Goal: Task Accomplishment & Management: Manage account settings

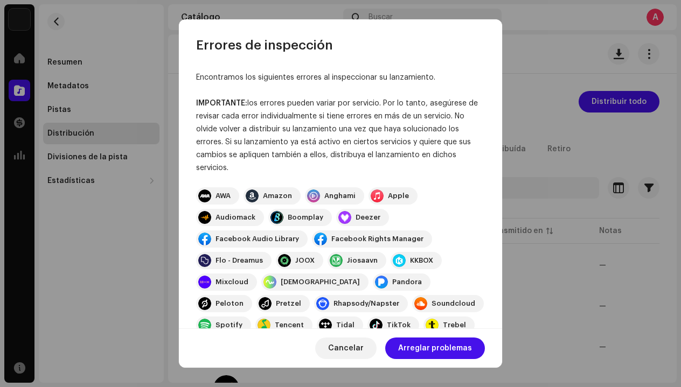
scroll to position [169, 0]
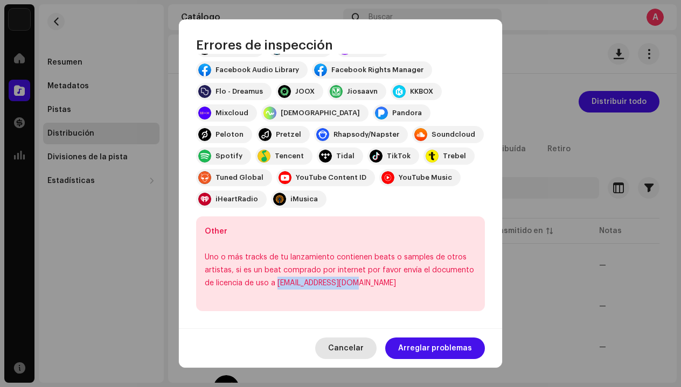
click at [356, 355] on span "Cancelar" at bounding box center [346, 349] width 36 height 22
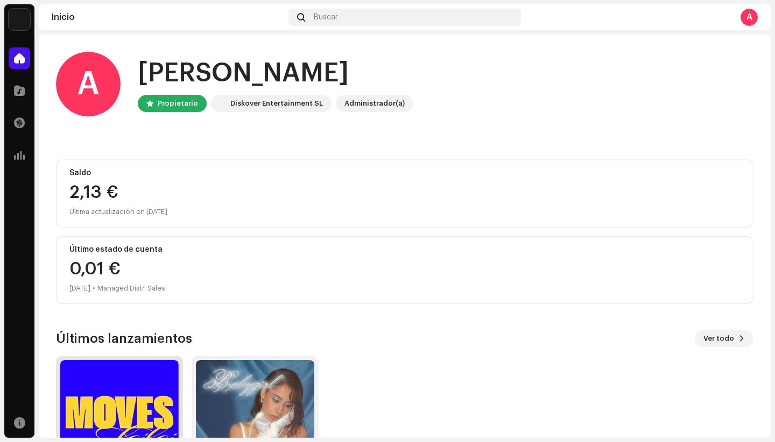
click at [133, 387] on img at bounding box center [119, 419] width 118 height 118
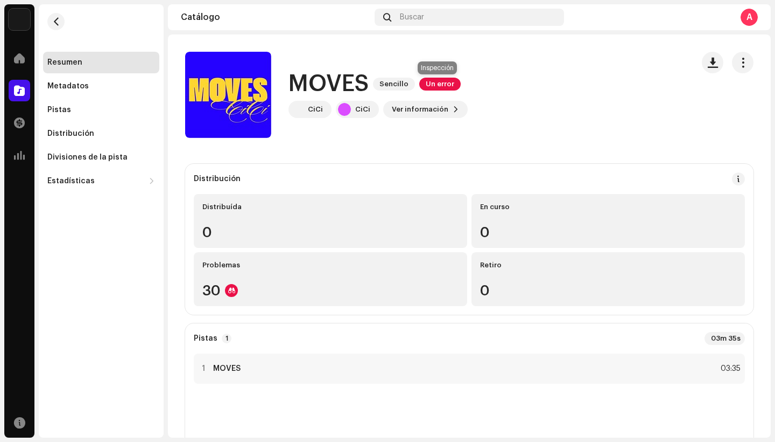
click at [437, 88] on span "Un error" at bounding box center [439, 84] width 41 height 13
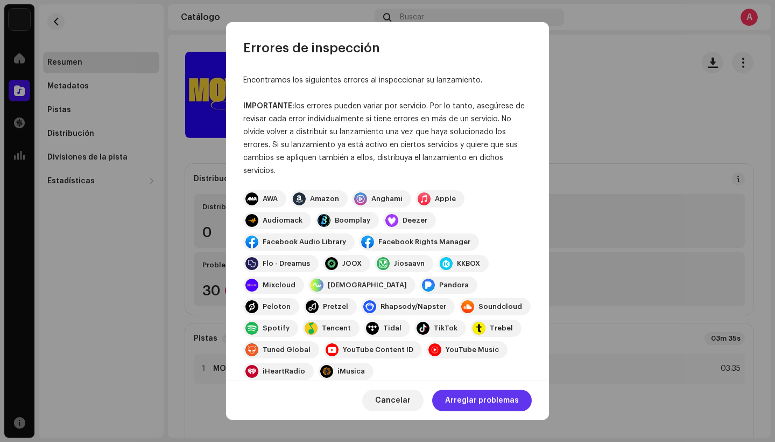
click at [463, 387] on span "Arreglar problemas" at bounding box center [482, 400] width 74 height 22
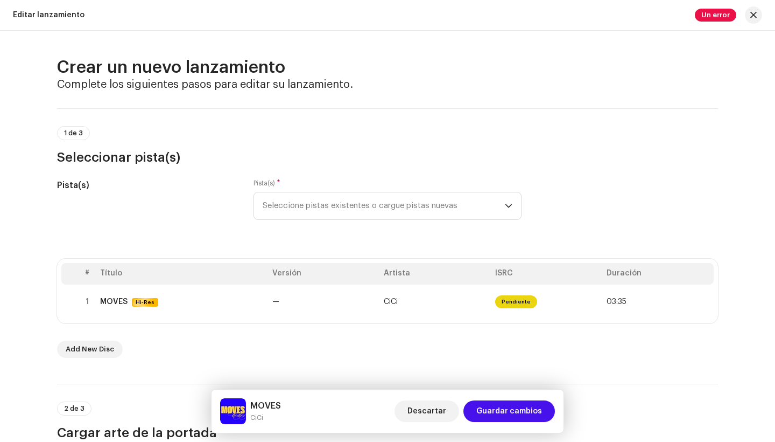
scroll to position [23, 0]
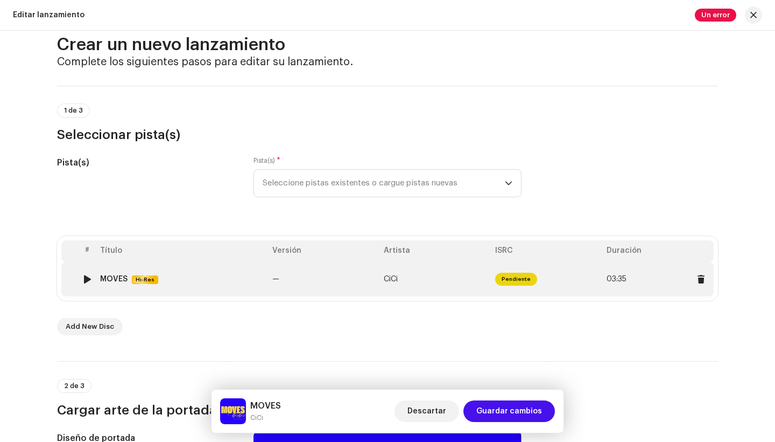
click at [86, 278] on div at bounding box center [87, 279] width 8 height 9
click at [232, 275] on div "MOVES Hi-Res" at bounding box center [182, 279] width 164 height 9
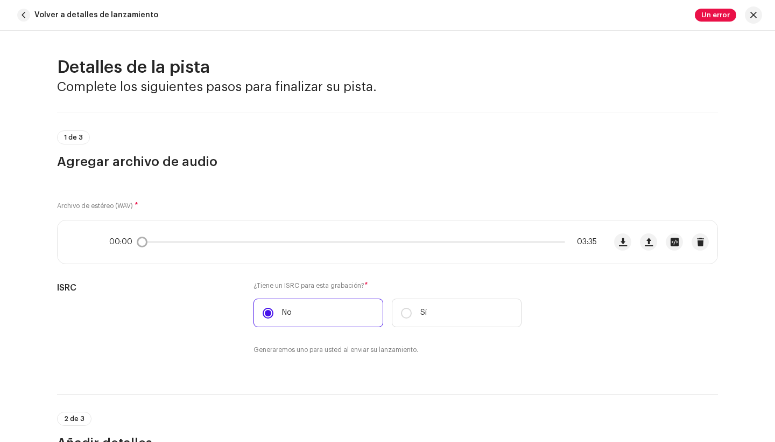
scroll to position [0, 0]
click at [680, 239] on span "button" at bounding box center [701, 241] width 8 height 9
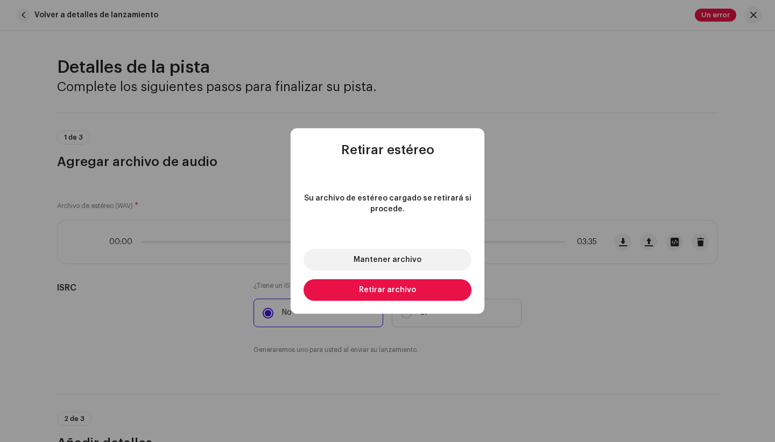
click at [424, 285] on button "Retirar archivo" at bounding box center [388, 290] width 168 height 22
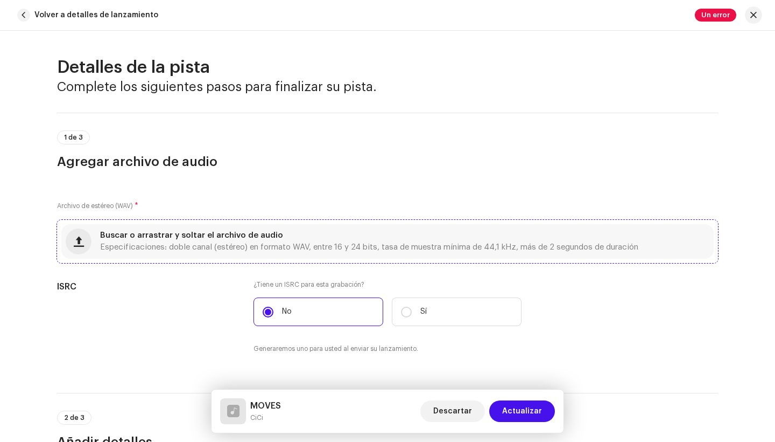
click at [377, 242] on div "Buscar o arrastrar y soltar el archivo de audio Especificaciones: doble canal (…" at bounding box center [369, 241] width 538 height 19
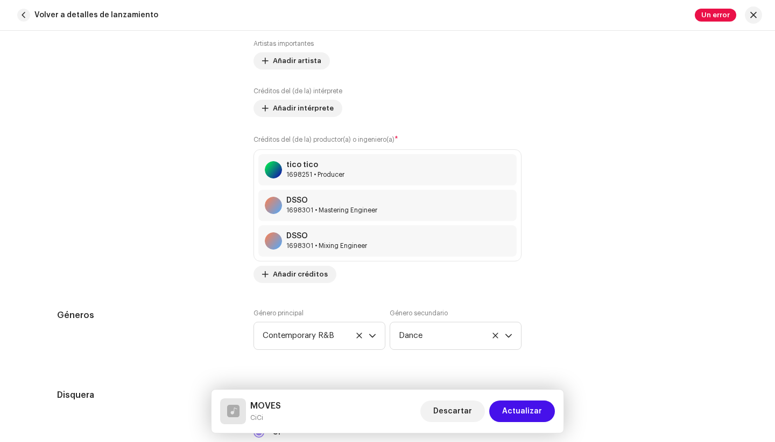
scroll to position [748, 0]
click at [309, 274] on span "Añadir créditos" at bounding box center [300, 273] width 55 height 22
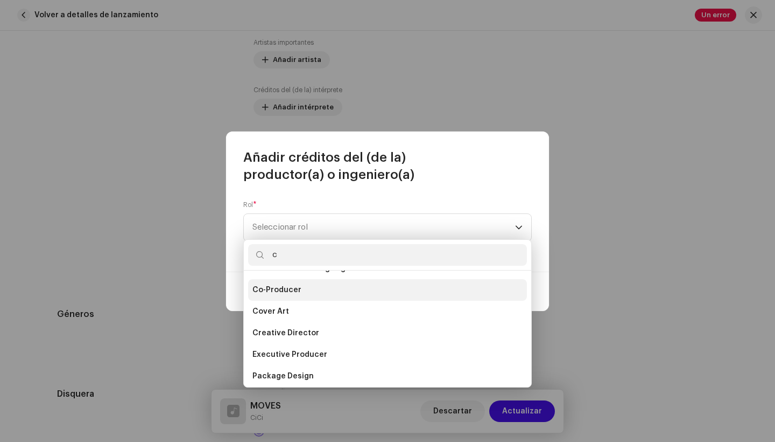
scroll to position [69, 0]
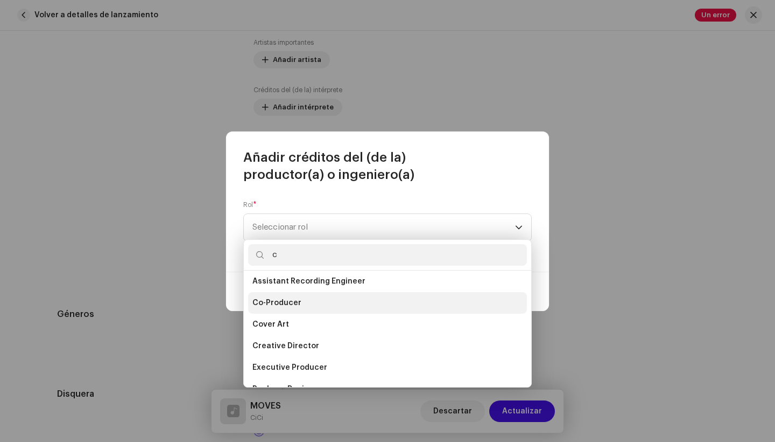
type input "c"
click at [286, 311] on li "Co-Producer" at bounding box center [387, 303] width 279 height 22
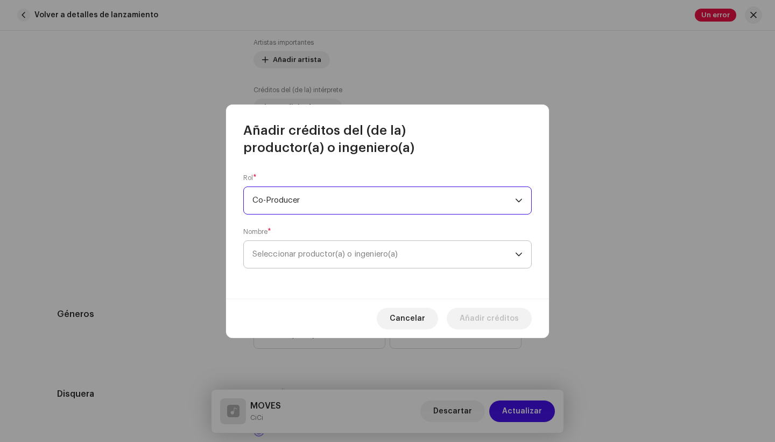
click at [277, 254] on span "Seleccionar productor(a) o ingeniero(a)" at bounding box center [325, 254] width 145 height 8
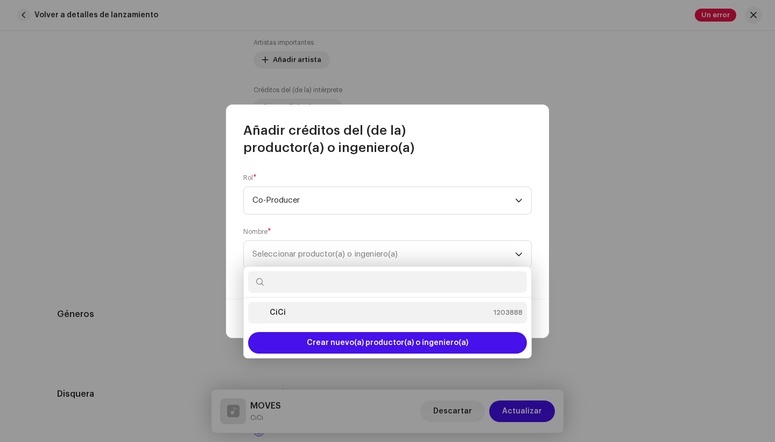
click at [275, 311] on strong "CiCi" at bounding box center [278, 312] width 16 height 11
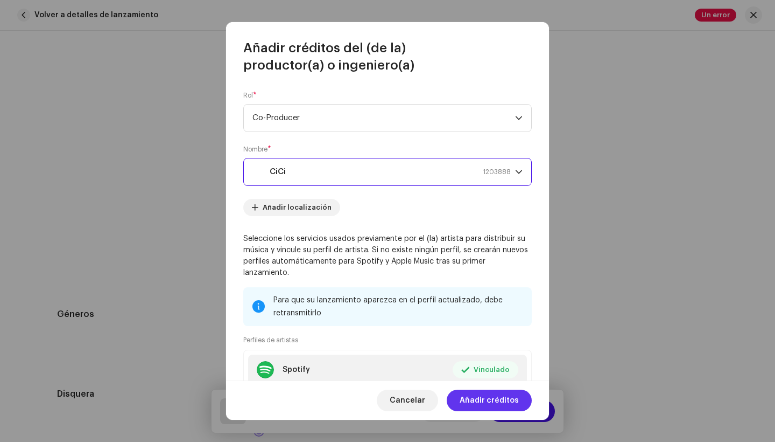
click at [475, 387] on span "Añadir créditos" at bounding box center [489, 400] width 59 height 22
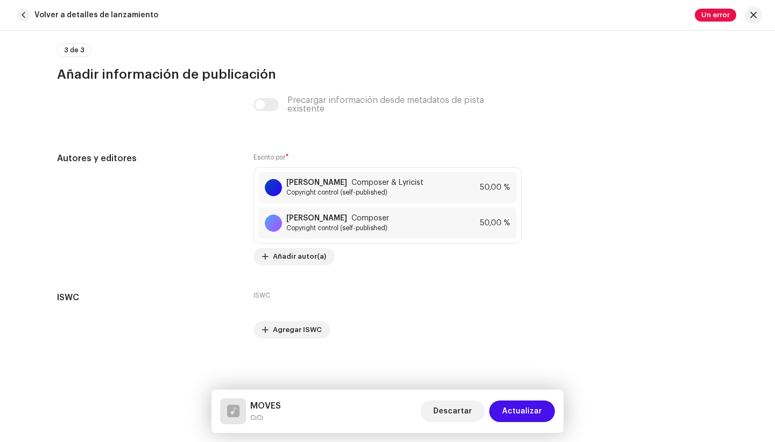
scroll to position [2269, 0]
click at [521, 387] on span "Actualizar" at bounding box center [522, 411] width 40 height 22
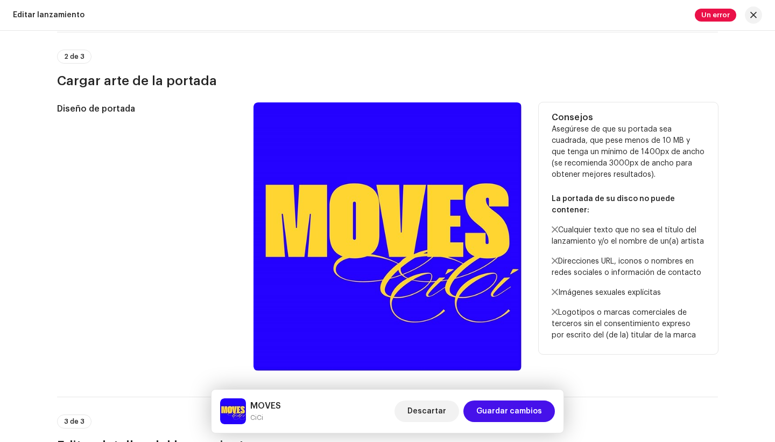
scroll to position [357, 0]
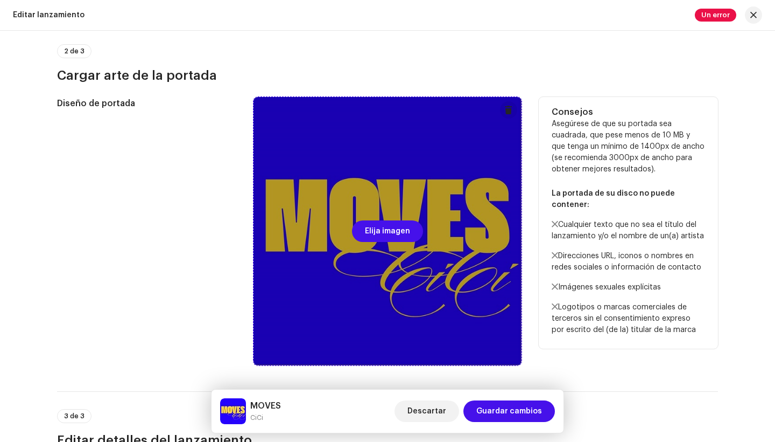
click at [457, 293] on div at bounding box center [388, 231] width 268 height 268
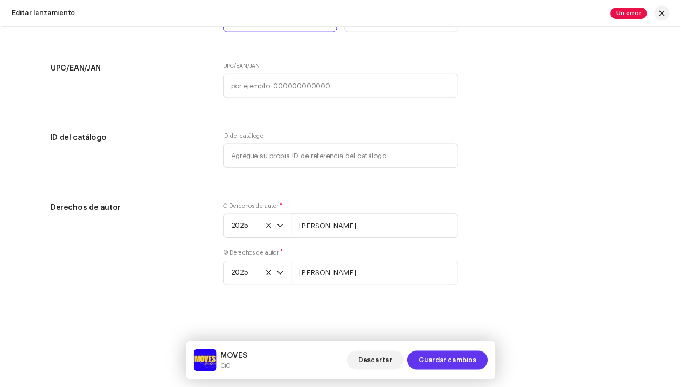
scroll to position [1985, 0]
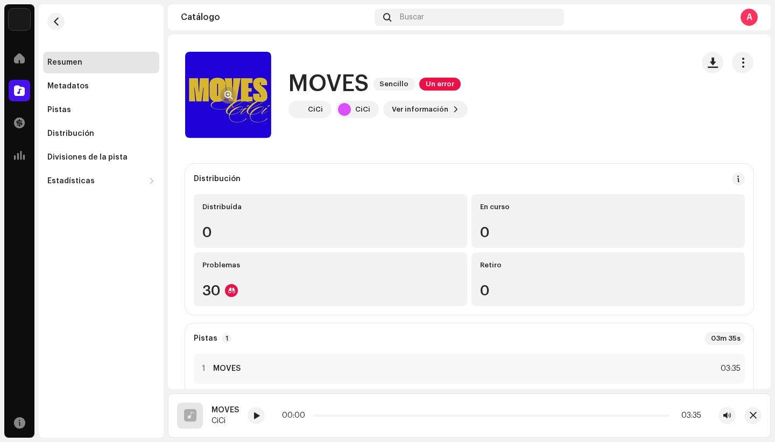
click at [241, 114] on re-a-cover at bounding box center [228, 95] width 86 height 86
click at [229, 94] on span "button" at bounding box center [229, 94] width 8 height 9
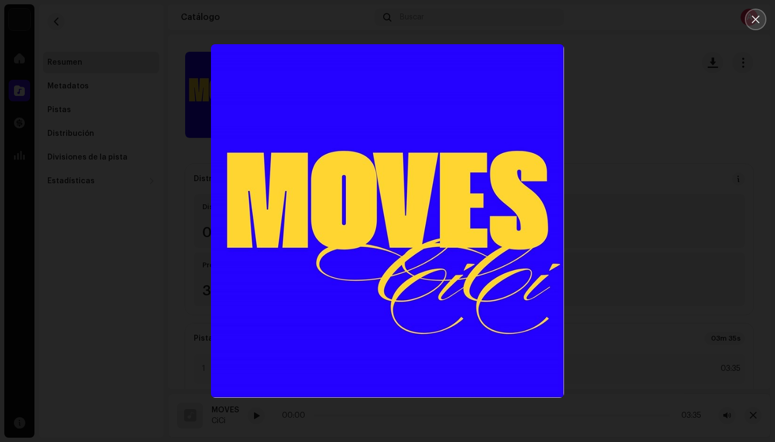
click at [680, 20] on icon "Close" at bounding box center [756, 20] width 8 height 8
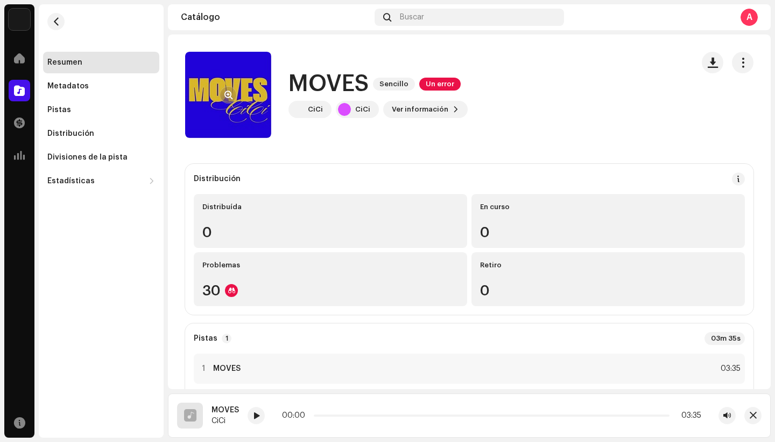
click at [249, 88] on re-a-cover at bounding box center [228, 95] width 86 height 86
click at [221, 96] on button "button" at bounding box center [228, 94] width 17 height 17
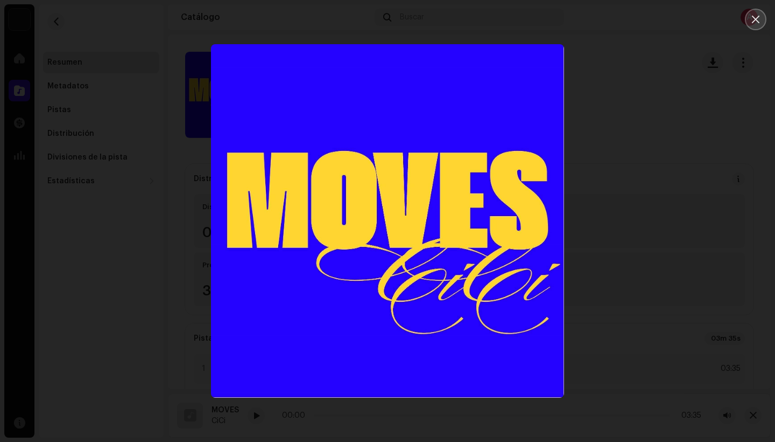
click at [680, 22] on icon "Close" at bounding box center [756, 20] width 10 height 10
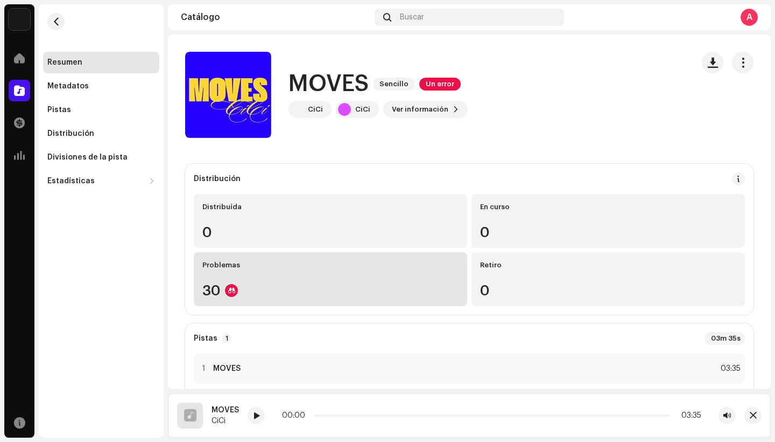
click at [323, 288] on div "30" at bounding box center [330, 290] width 256 height 14
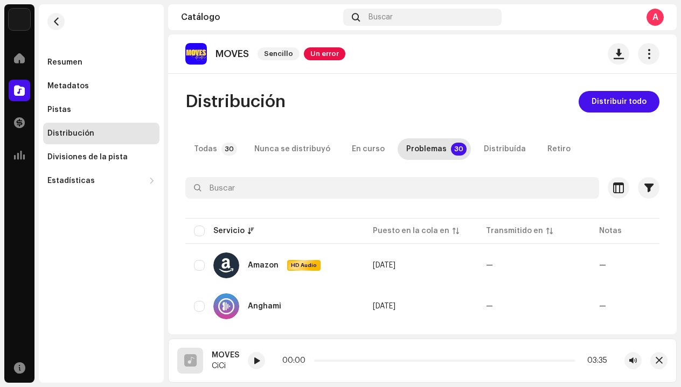
click at [195, 57] on img at bounding box center [196, 54] width 22 height 22
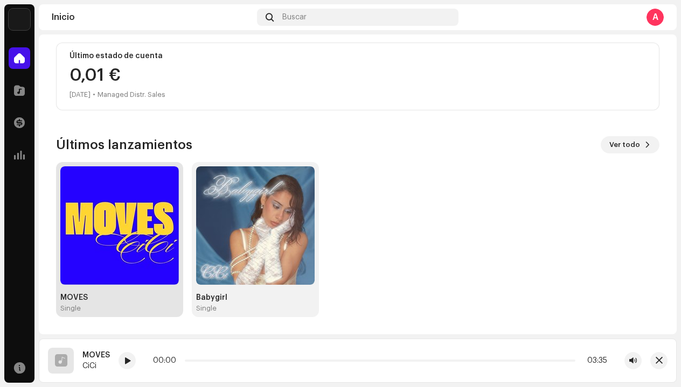
click at [142, 209] on img at bounding box center [119, 225] width 118 height 118
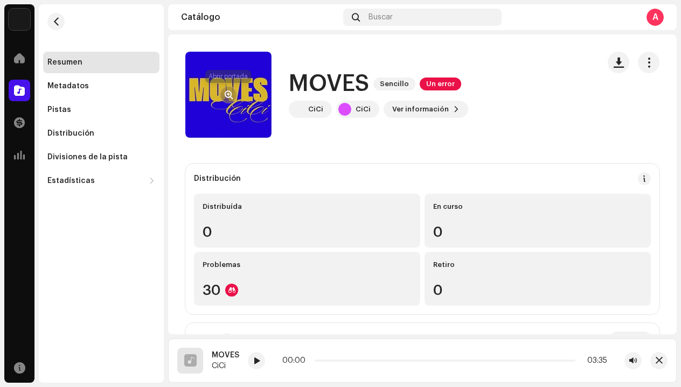
click at [228, 97] on span "button" at bounding box center [229, 94] width 8 height 9
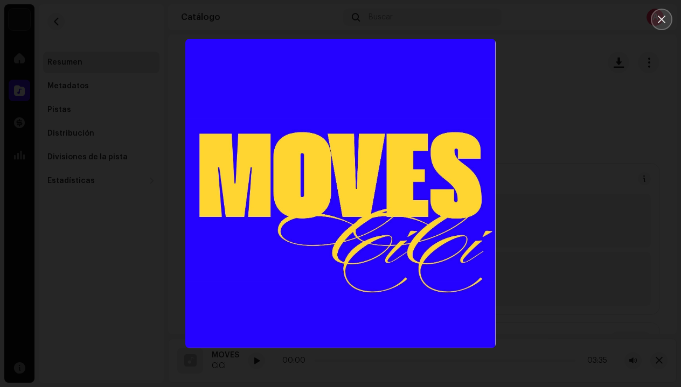
click at [660, 23] on icon "Close" at bounding box center [661, 20] width 10 height 10
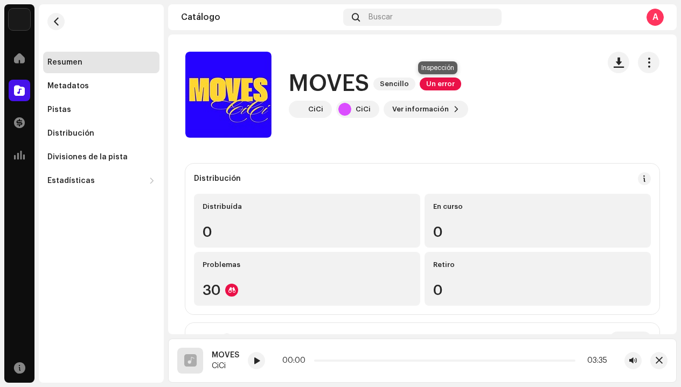
click at [443, 83] on span "Un error" at bounding box center [439, 84] width 41 height 13
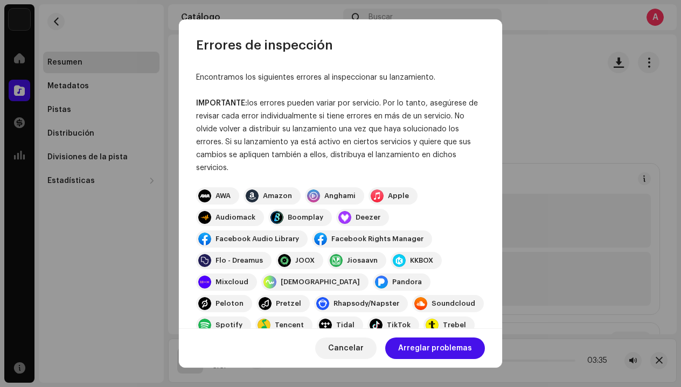
click at [449, 349] on span "Arreglar problemas" at bounding box center [435, 349] width 74 height 22
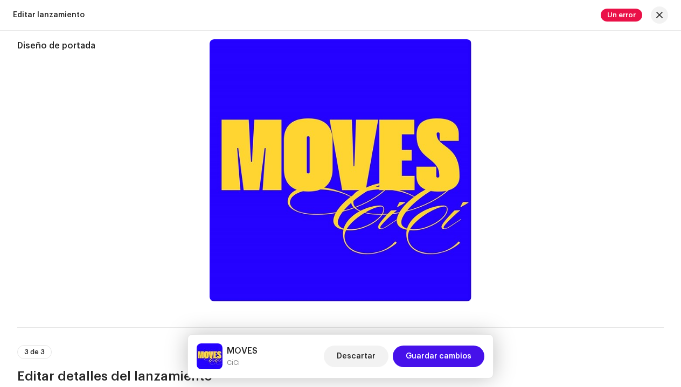
scroll to position [439, 0]
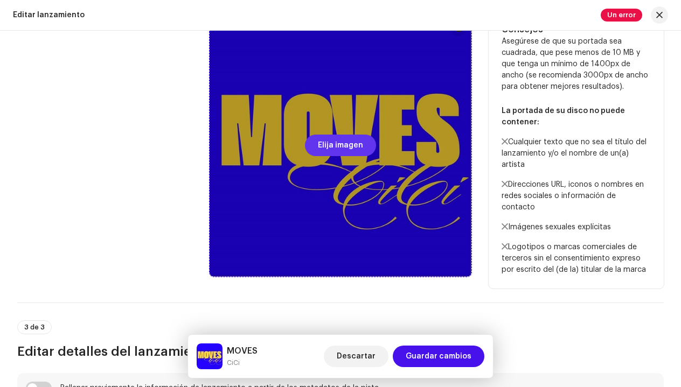
click at [346, 155] on span "Elija imagen" at bounding box center [340, 146] width 45 height 22
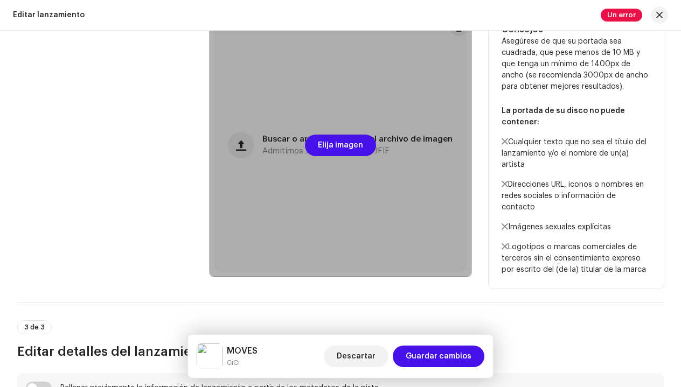
click at [396, 186] on div at bounding box center [340, 146] width 262 height 262
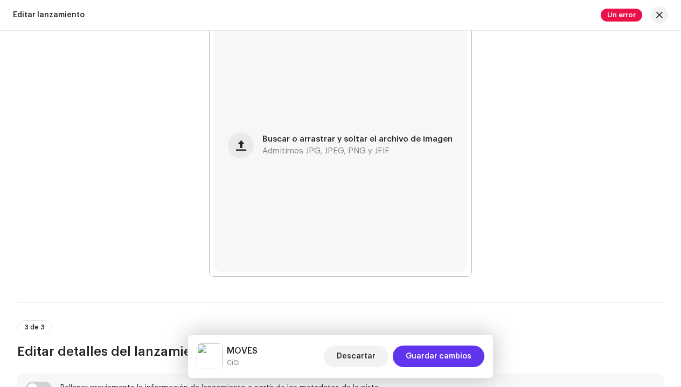
click at [451, 360] on span "Guardar cambios" at bounding box center [438, 357] width 66 height 22
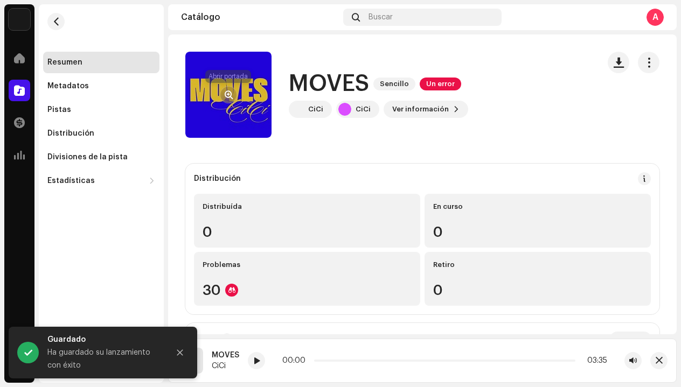
click at [230, 95] on span "button" at bounding box center [229, 94] width 8 height 9
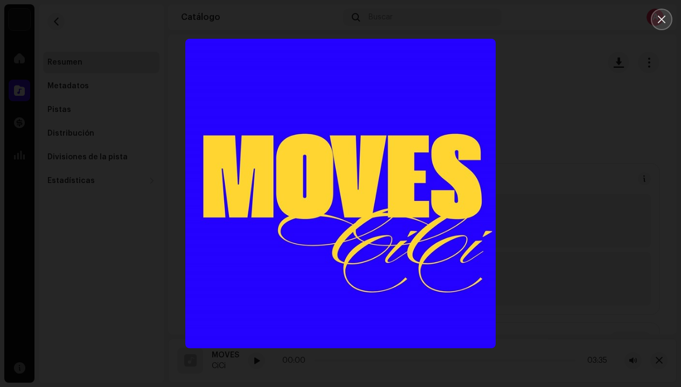
click at [665, 16] on icon "Close" at bounding box center [661, 20] width 10 height 10
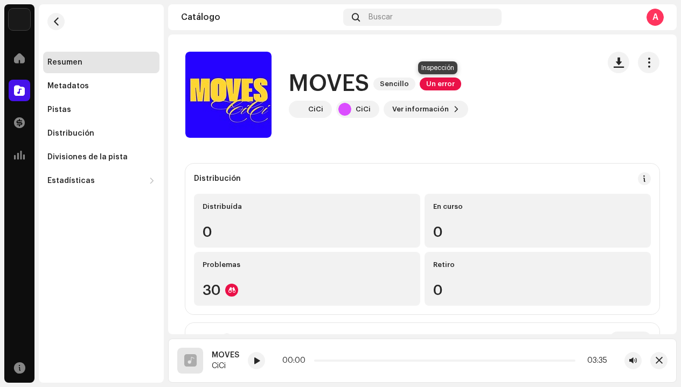
click at [437, 85] on span "Un error" at bounding box center [439, 84] width 41 height 13
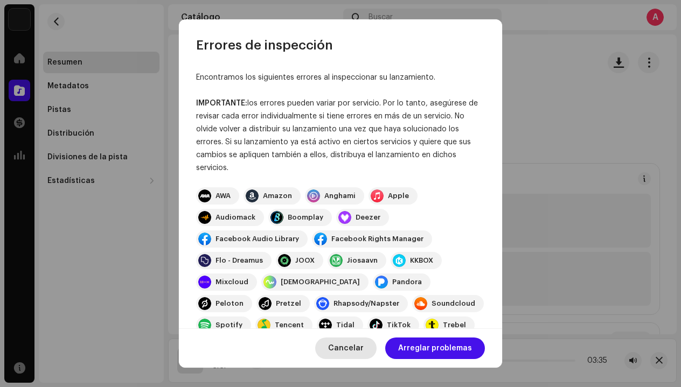
click at [344, 353] on span "Cancelar" at bounding box center [346, 349] width 36 height 22
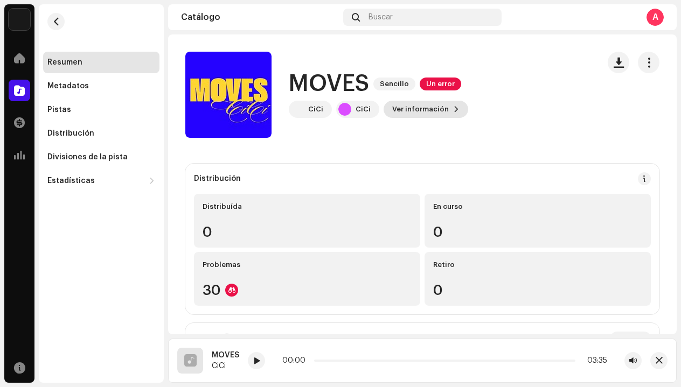
click at [402, 110] on span "Ver información" at bounding box center [420, 110] width 57 height 22
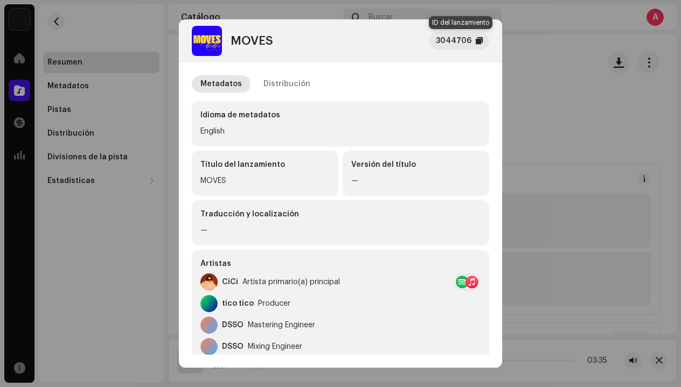
click at [456, 37] on div "3044706" at bounding box center [454, 40] width 36 height 13
